Goal: Navigation & Orientation: Find specific page/section

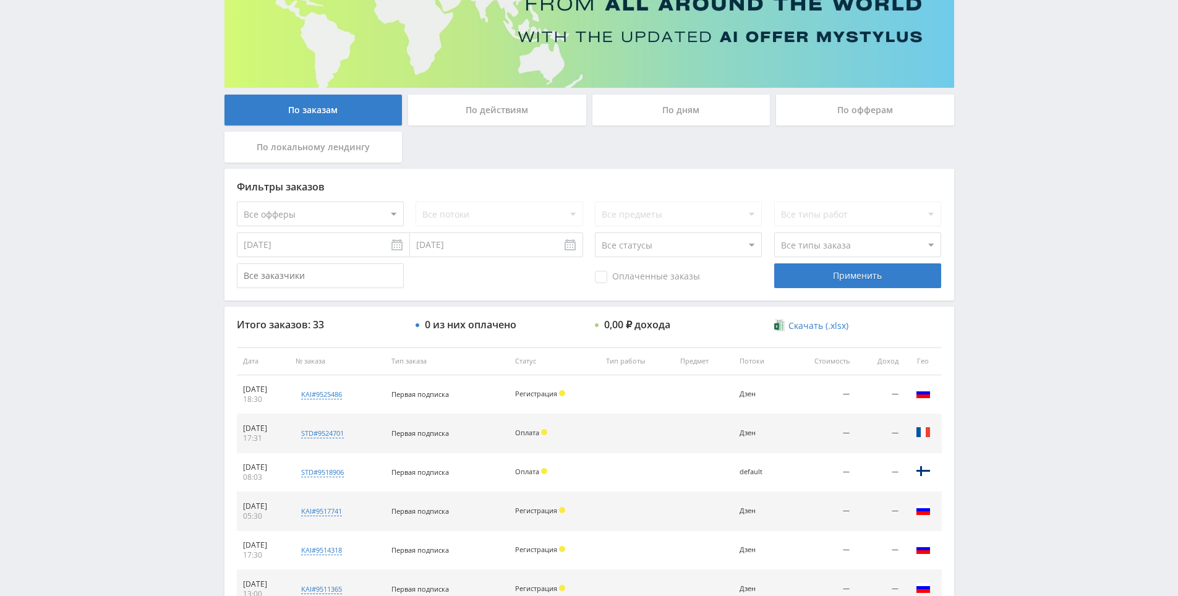
click at [978, 263] on div "Telegram-канал Инструменты База знаний Ваш менеджер: [PERSON_NAME] Online @edug…" at bounding box center [589, 361] width 1178 height 1038
drag, startPoint x: 978, startPoint y: 263, endPoint x: 977, endPoint y: 243, distance: 19.8
click at [969, 213] on div "Telegram-канал Инструменты База знаний Ваш менеджер: [PERSON_NAME] Online @edug…" at bounding box center [589, 361] width 1178 height 1038
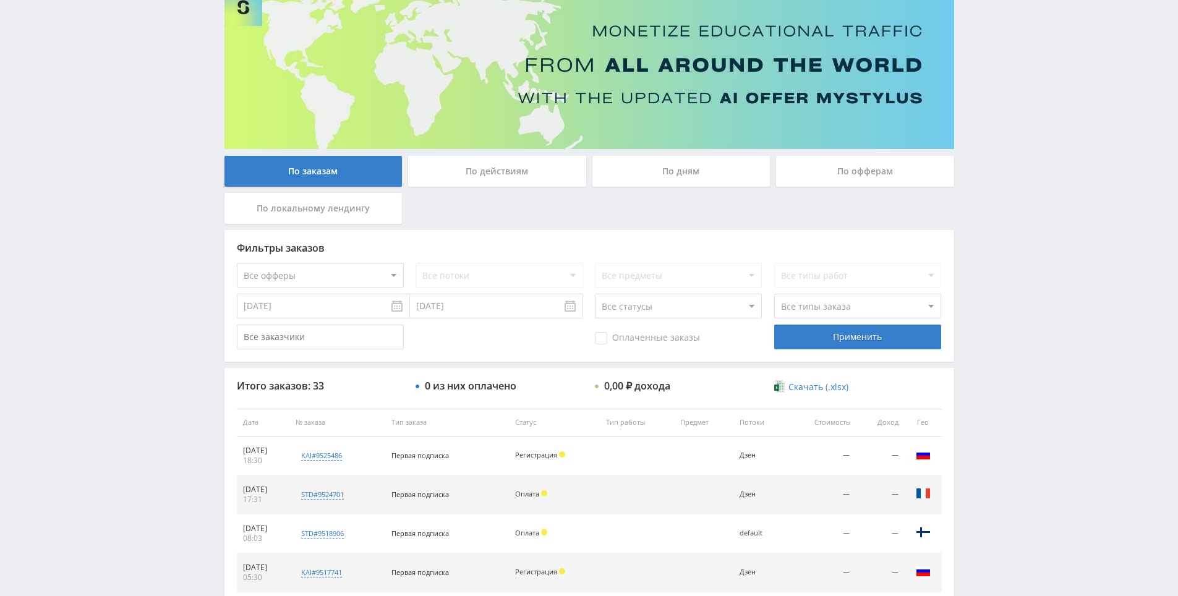
scroll to position [0, 0]
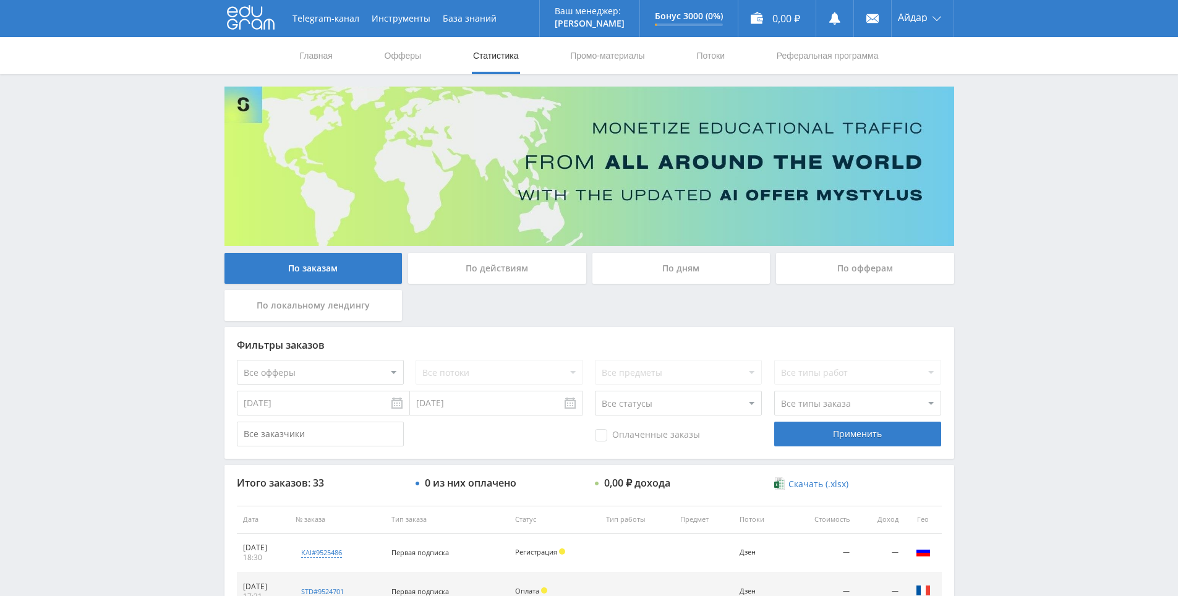
drag, startPoint x: 967, startPoint y: 217, endPoint x: 969, endPoint y: 139, distance: 77.9
click at [968, 143] on div "Telegram-канал Инструменты База знаний Ваш менеджер: [PERSON_NAME] Online @edug…" at bounding box center [589, 519] width 1178 height 1038
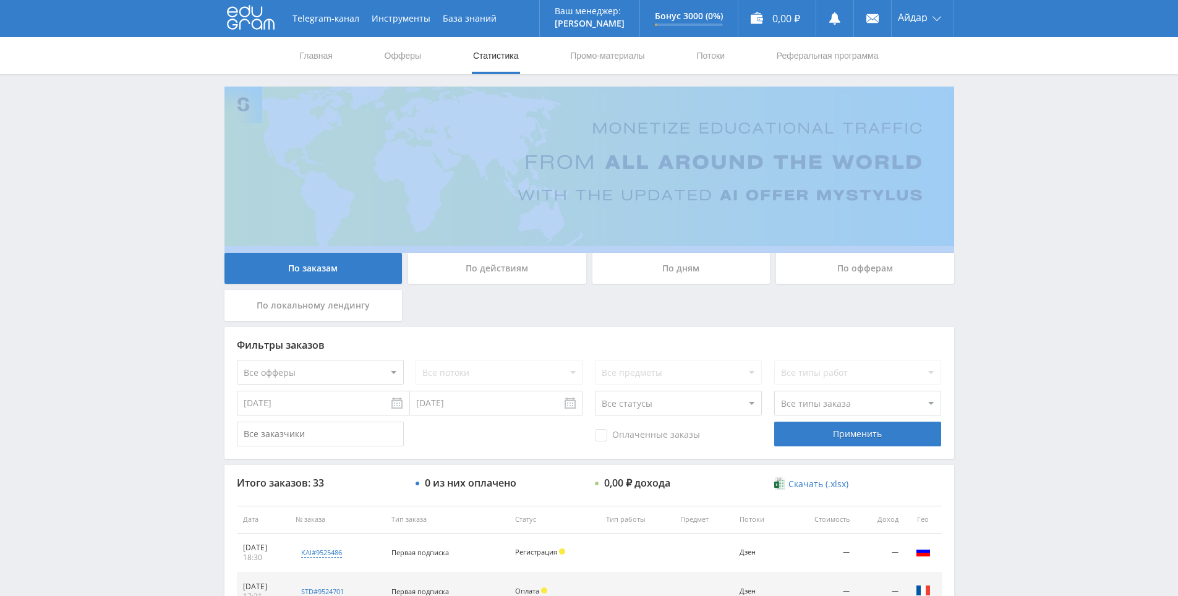
click at [968, 143] on div "Telegram-канал Инструменты База знаний Ваш менеджер: [PERSON_NAME] Online @edug…" at bounding box center [589, 519] width 1178 height 1038
drag, startPoint x: 968, startPoint y: 143, endPoint x: 958, endPoint y: 119, distance: 25.5
click at [958, 119] on div "По заказам По действиям По дням По офферам По локальному лендингу Фильтры заказ…" at bounding box center [589, 529] width 742 height 884
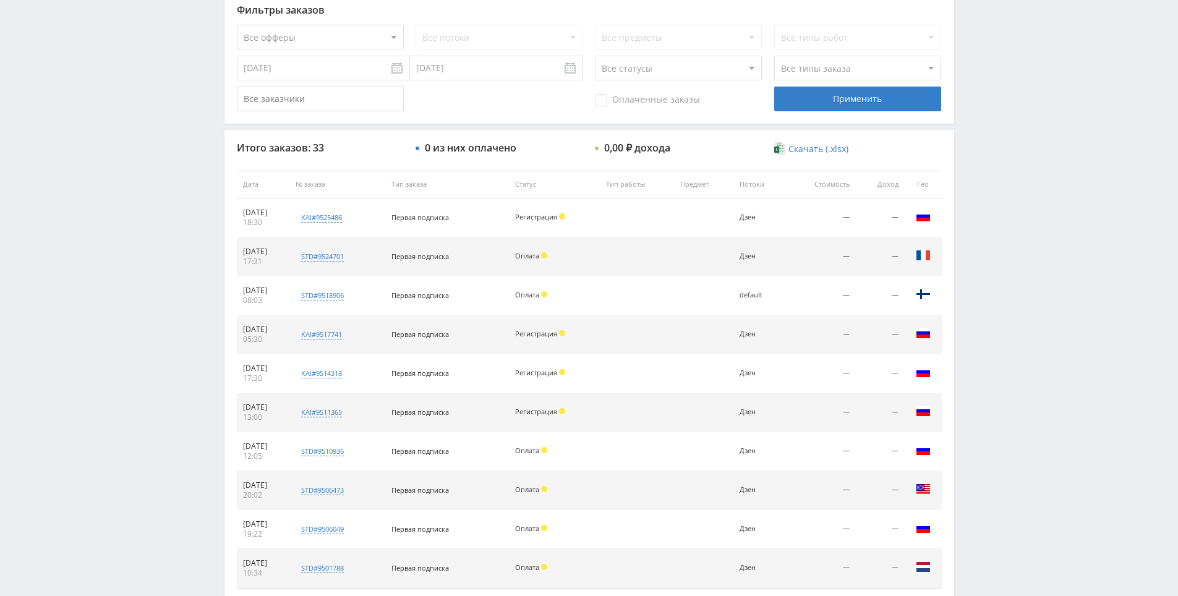
drag, startPoint x: 1026, startPoint y: 336, endPoint x: 1006, endPoint y: 427, distance: 92.5
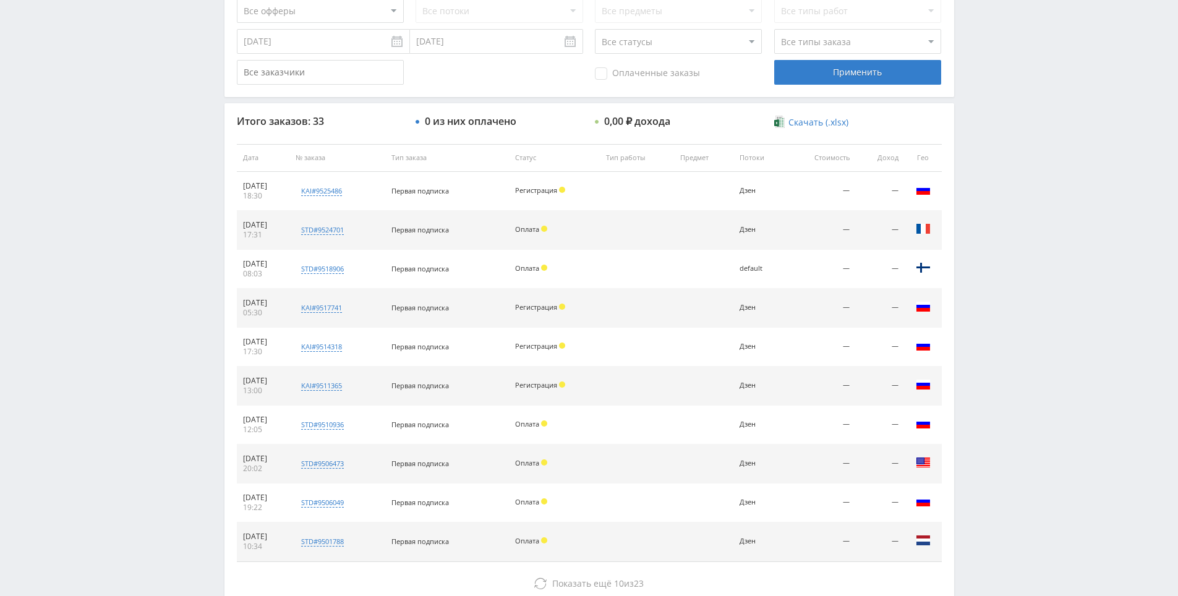
drag, startPoint x: 1023, startPoint y: 356, endPoint x: 1022, endPoint y: 346, distance: 10.5
click at [1018, 290] on div "Telegram-канал Инструменты База знаний Ваш менеджер: [PERSON_NAME] Online @edug…" at bounding box center [589, 157] width 1178 height 1038
